Goal: Task Accomplishment & Management: Manage account settings

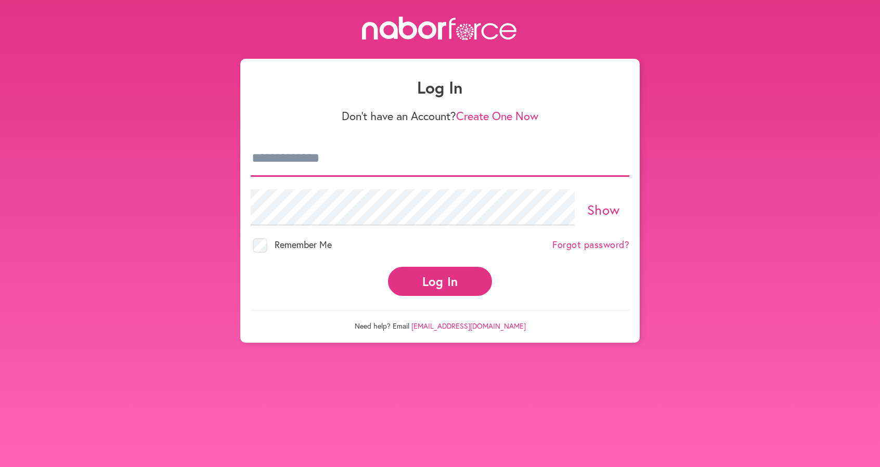
click at [287, 159] on input "email" at bounding box center [440, 158] width 379 height 36
type input "**********"
click at [597, 205] on link "Show" at bounding box center [603, 210] width 33 height 18
click at [601, 205] on link "Hide" at bounding box center [603, 210] width 29 height 18
click at [449, 275] on button "Log In" at bounding box center [440, 281] width 104 height 29
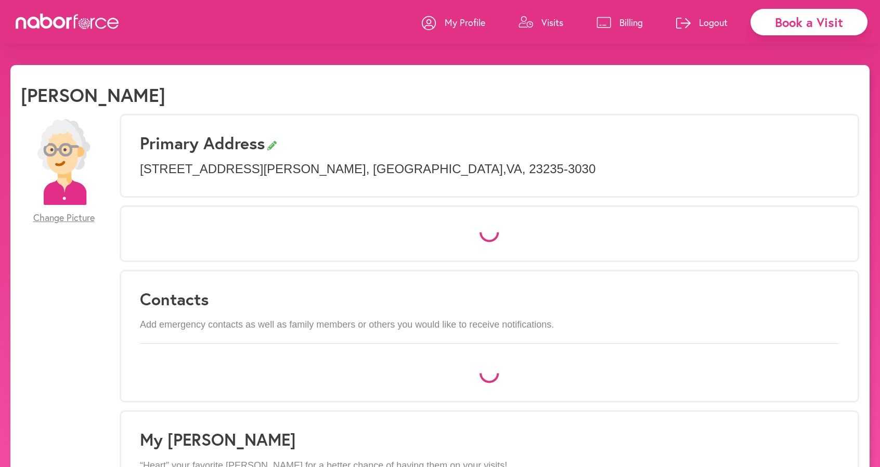
select select "*"
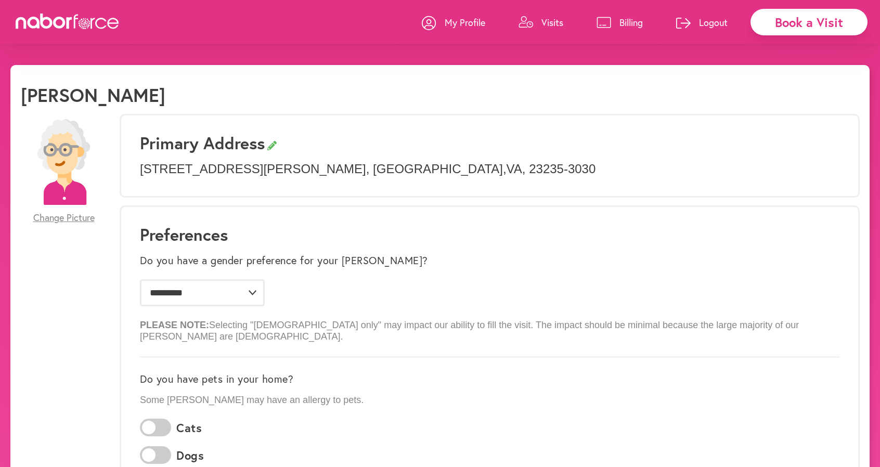
click at [543, 20] on p "Visits" at bounding box center [553, 22] width 22 height 12
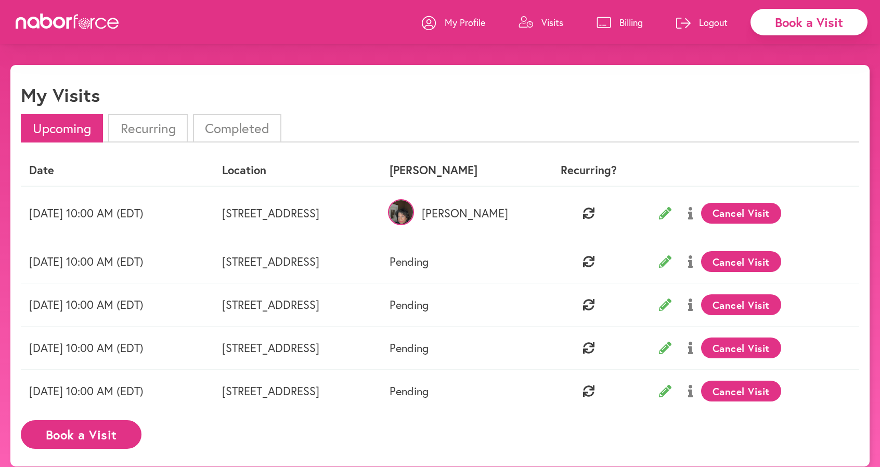
click at [762, 259] on button "Cancel Visit" at bounding box center [741, 261] width 81 height 21
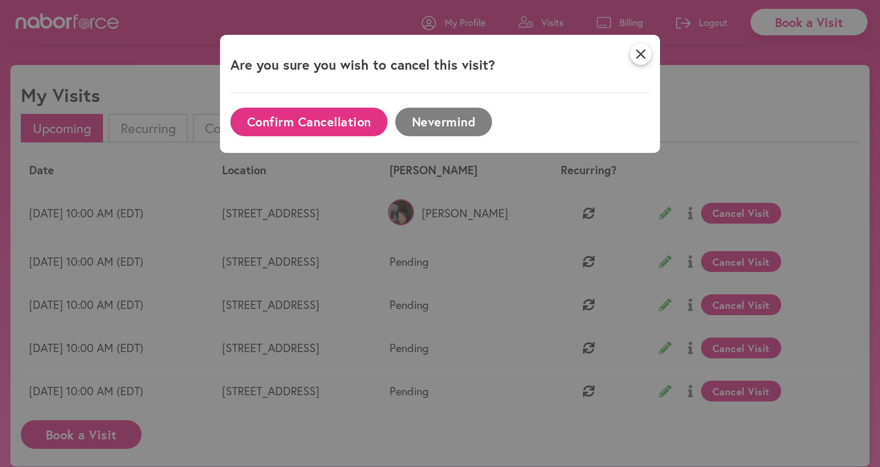
click at [335, 124] on button "Confirm Cancellation" at bounding box center [308, 122] width 157 height 29
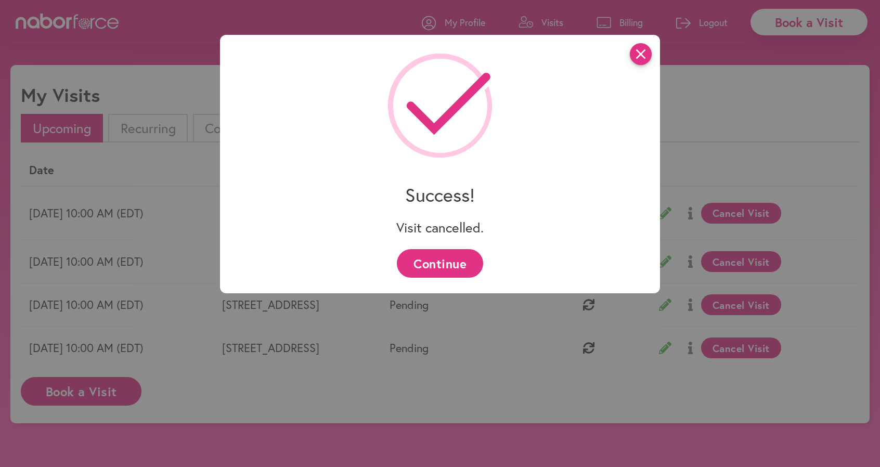
click at [645, 50] on icon "close" at bounding box center [641, 54] width 22 height 22
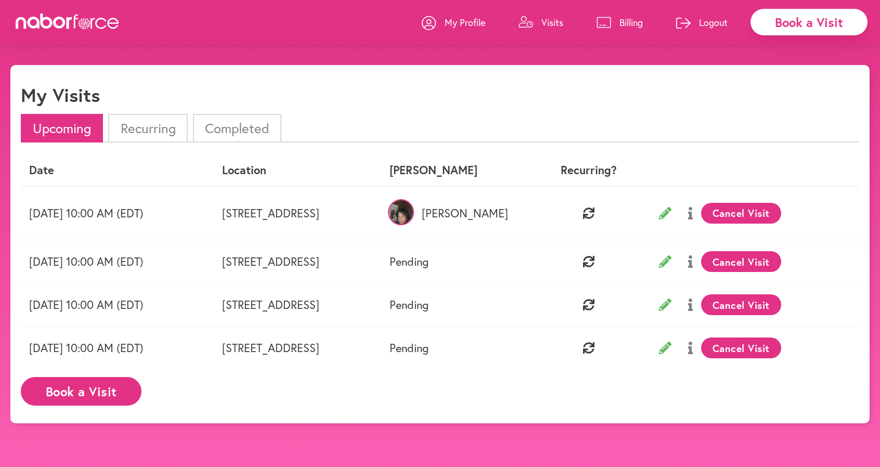
click at [234, 127] on li "Completed" at bounding box center [237, 128] width 88 height 29
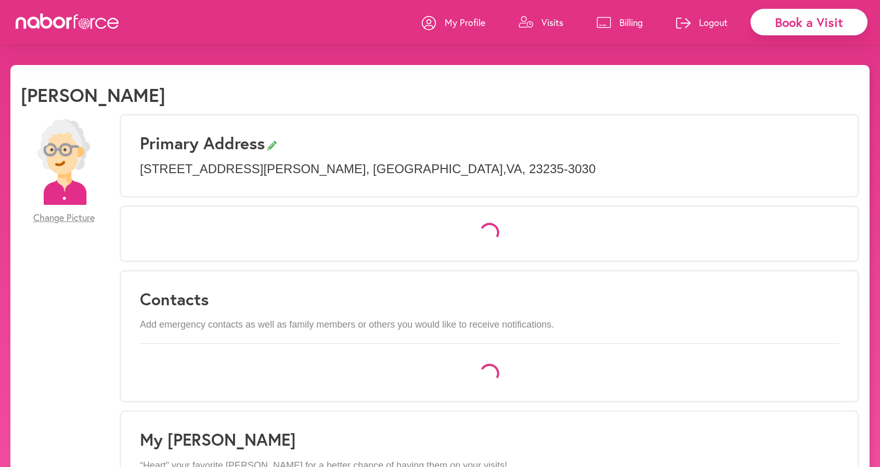
select select "*"
